Goal: Complete application form

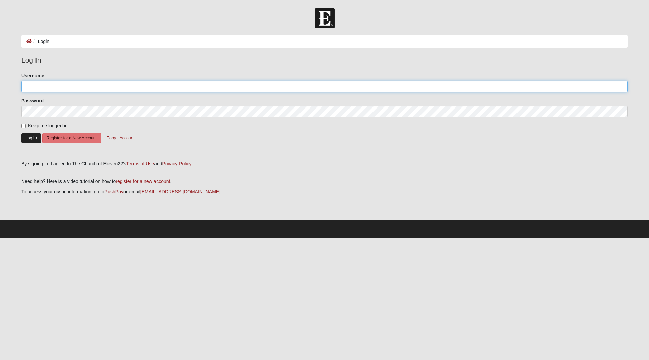
type input "theleds17"
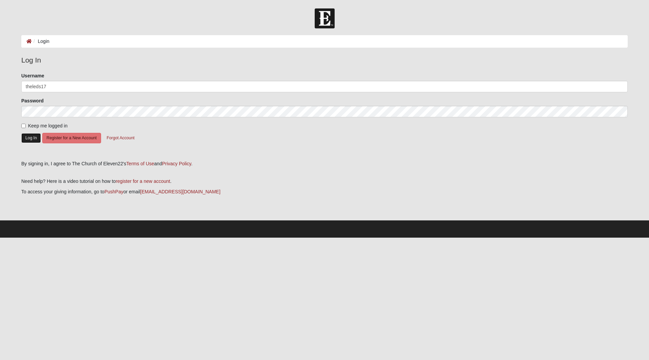
click at [31, 137] on button "Log In" at bounding box center [31, 138] width 20 height 10
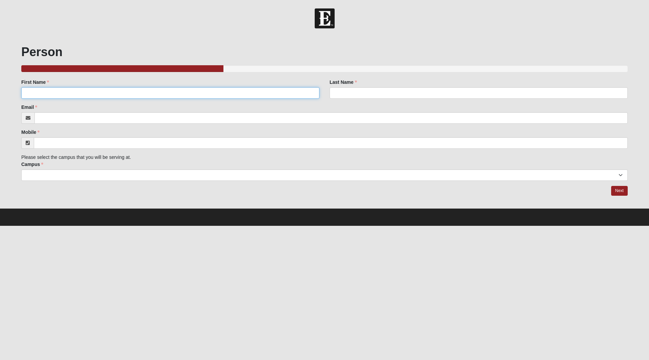
click at [83, 96] on input "First Name" at bounding box center [170, 92] width 298 height 11
type input "[PERSON_NAME]"
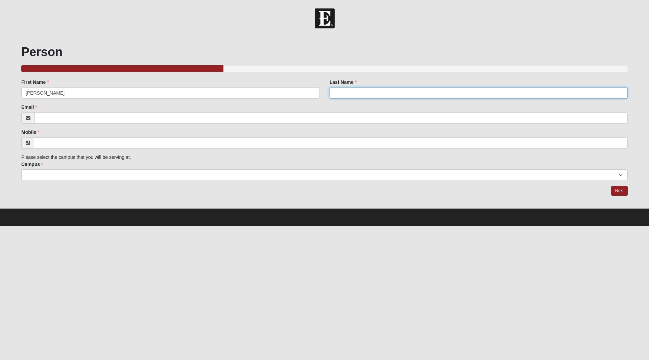
type input "[PERSON_NAME]"
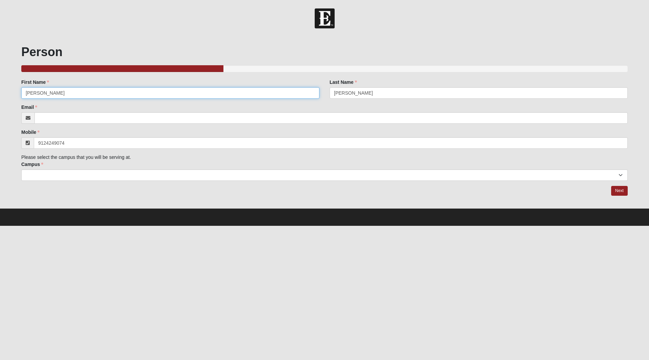
type input "[PHONE_NUMBER]"
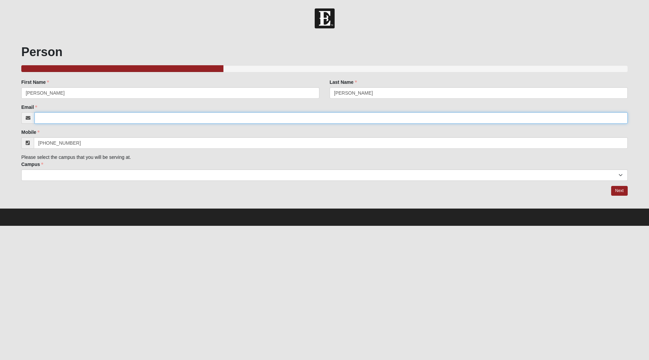
click at [76, 121] on input "Email" at bounding box center [330, 117] width 593 height 11
type input "[PERSON_NAME][EMAIL_ADDRESS][DOMAIN_NAME]"
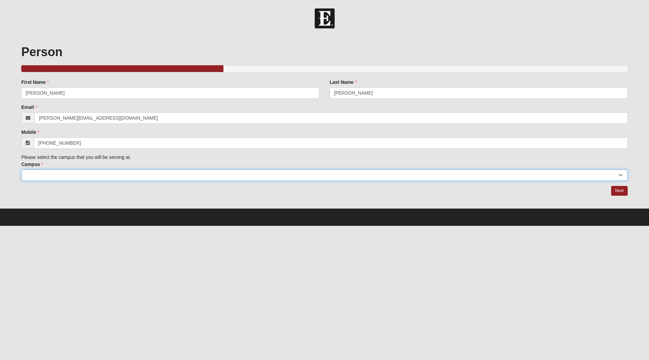
click at [73, 177] on select "Arlington Baymeadows Eleven22 Online Fleming Island Jesup Mandarin North Jax Or…" at bounding box center [324, 174] width 606 height 11
select select "12"
click at [21, 169] on select "Arlington Baymeadows Eleven22 Online Fleming Island Jesup Mandarin North Jax Or…" at bounding box center [324, 174] width 606 height 11
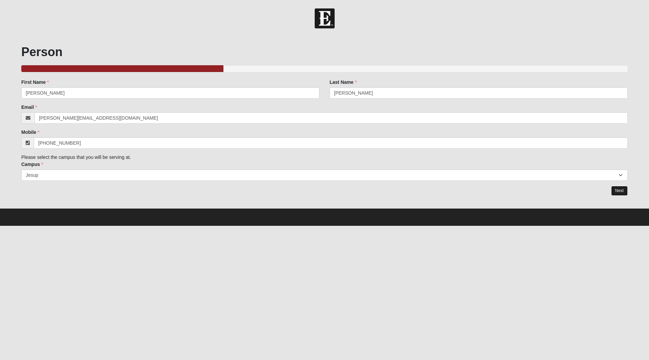
click at [613, 191] on link "Next" at bounding box center [619, 191] width 17 height 10
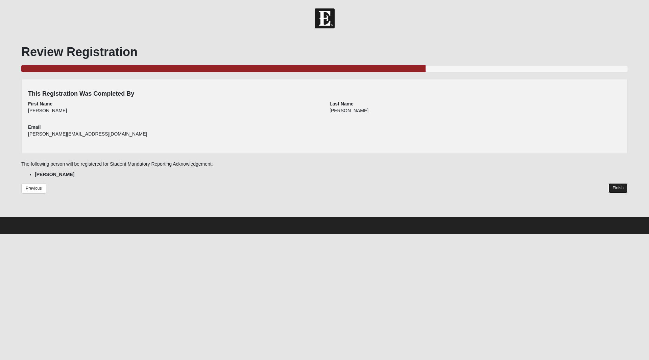
click at [620, 186] on link "Finish" at bounding box center [617, 188] width 19 height 10
